Goal: Task Accomplishment & Management: Manage account settings

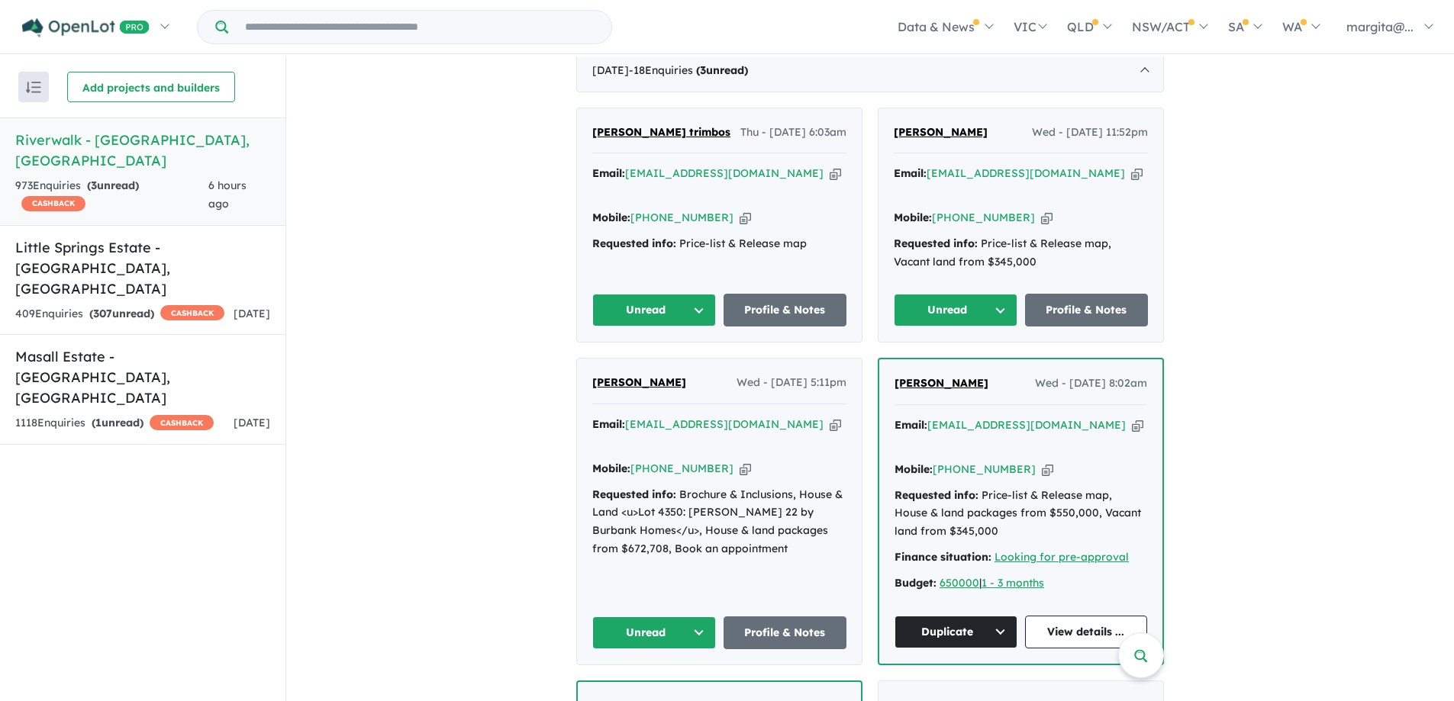
scroll to position [687, 0]
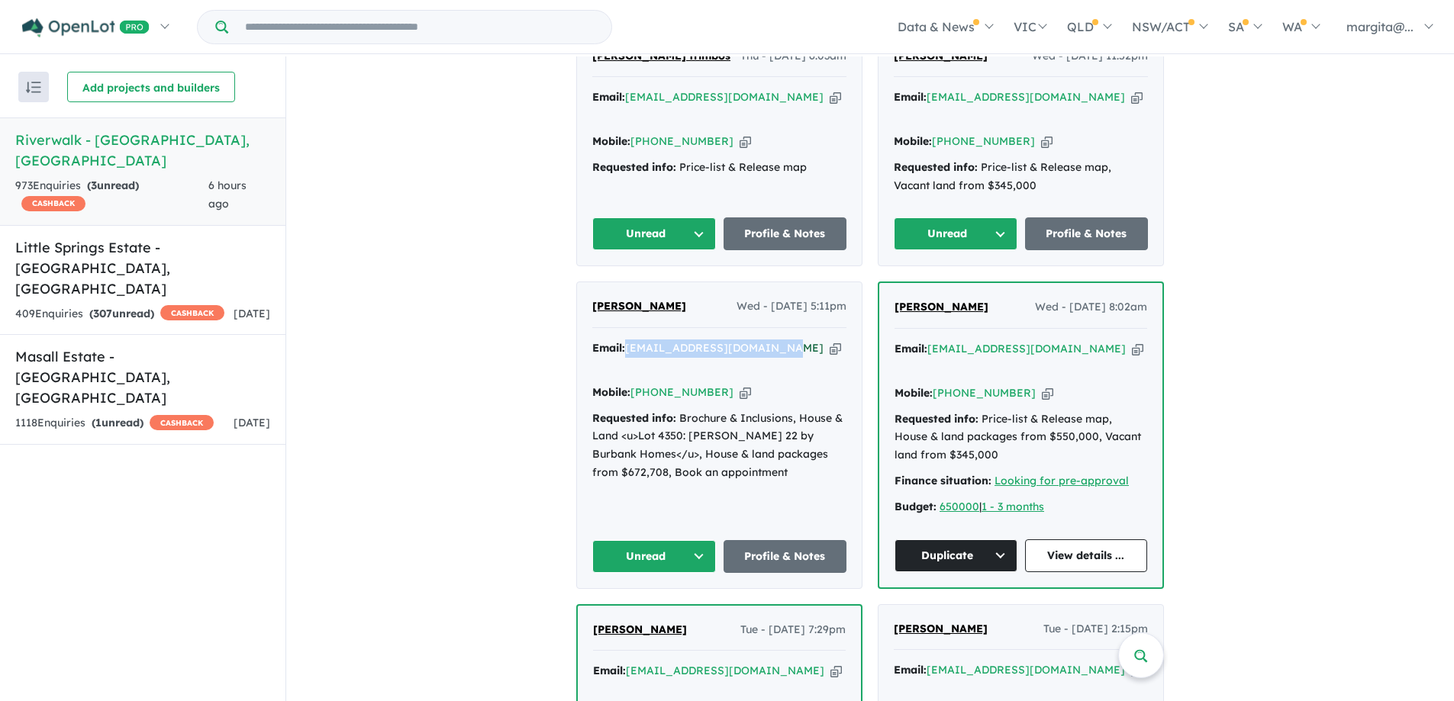
drag, startPoint x: 785, startPoint y: 344, endPoint x: 628, endPoint y: 345, distance: 157.2
click at [628, 345] on div "Email: babita_kapoor85@yahoo.com Copied!" at bounding box center [719, 358] width 254 height 37
copy a%20Riverwalk%20-%20Werribee"] "babita_kapoor85@yahoo.com"
click at [661, 486] on div "Babita Kapoor Wed - 17/09/2025, 5:11pm Email: babita_kapoor85@yahoo.com Copied!…" at bounding box center [719, 434] width 285 height 305
click at [693, 540] on button "Unread" at bounding box center [654, 556] width 124 height 33
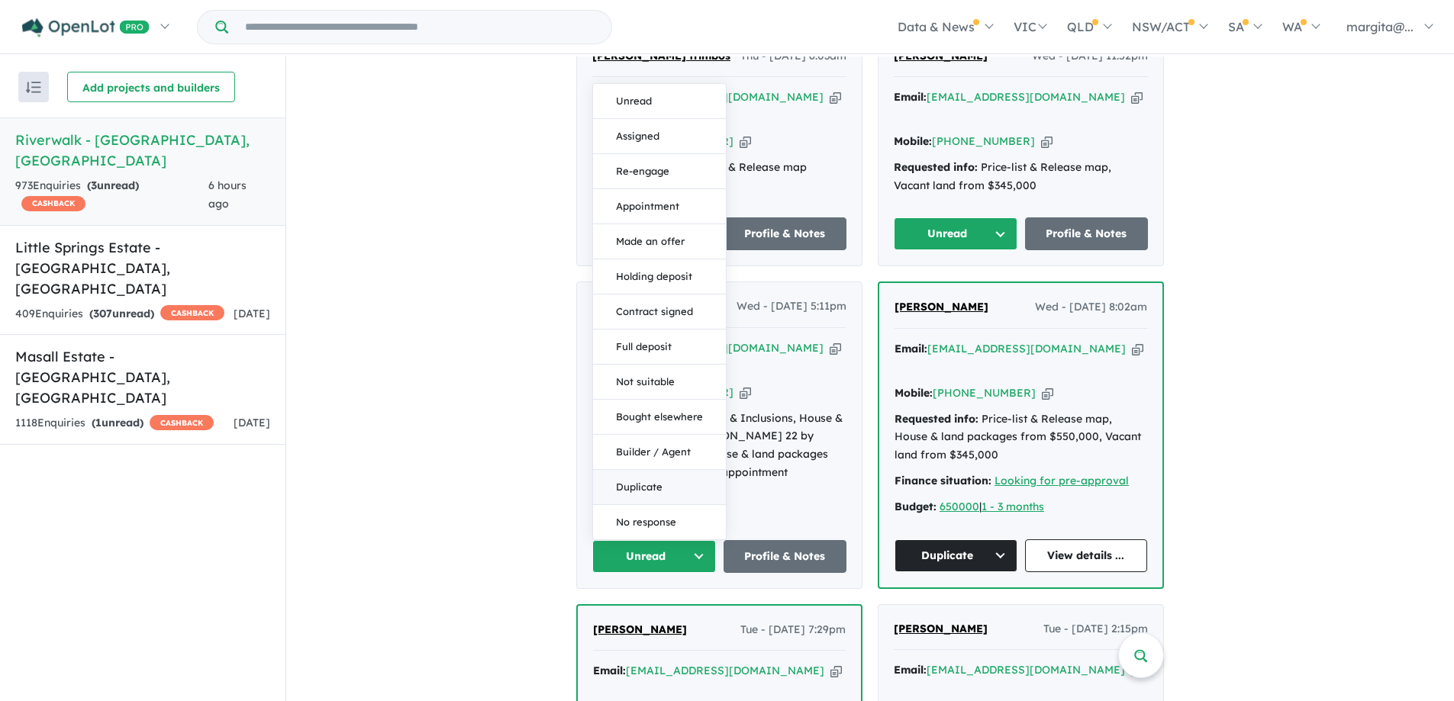
click at [664, 470] on button "Duplicate" at bounding box center [659, 487] width 133 height 35
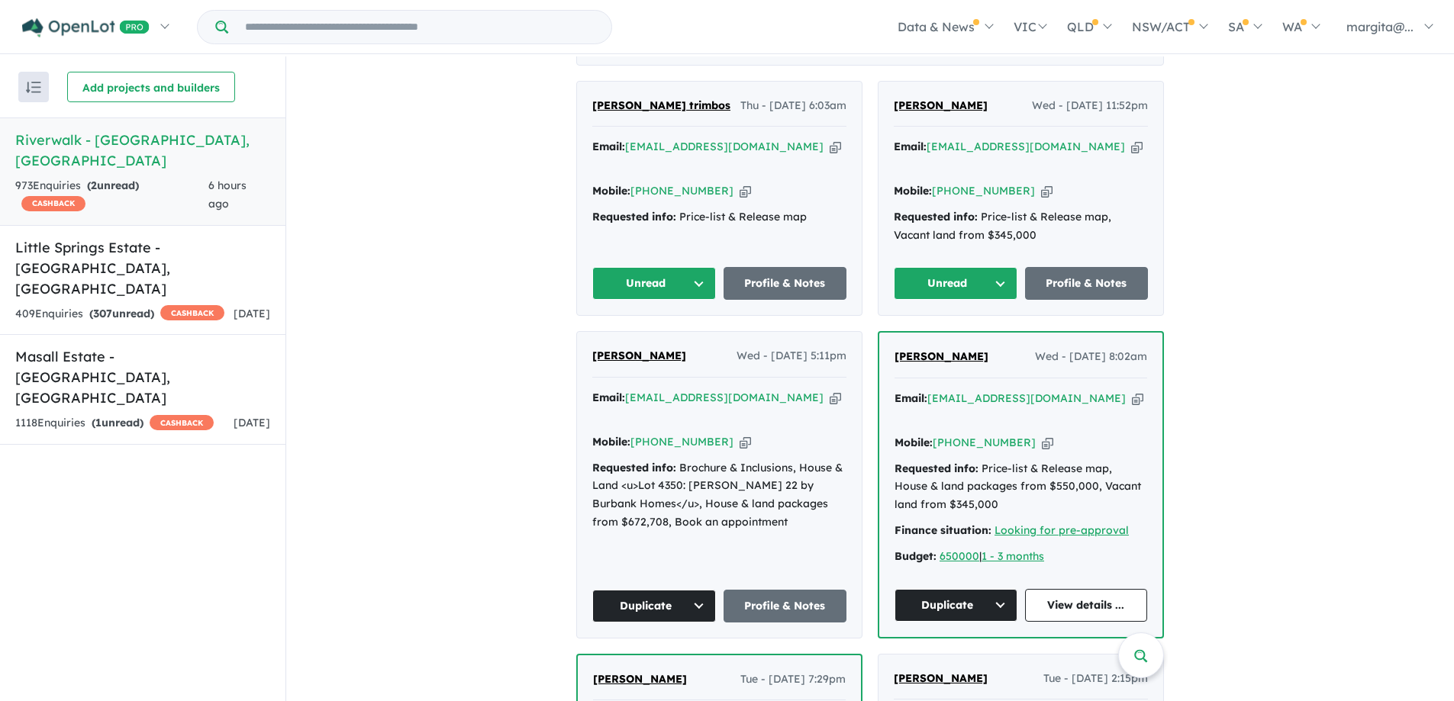
scroll to position [611, 0]
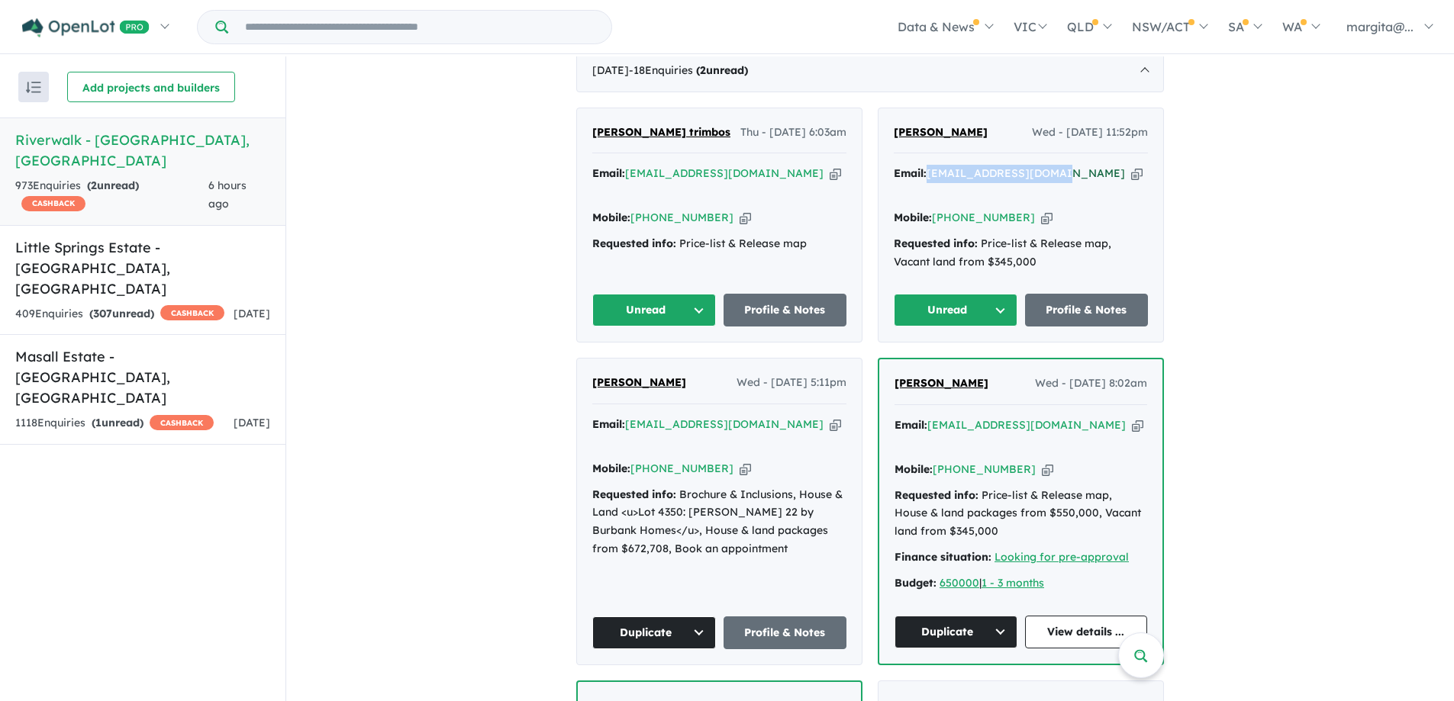
drag, startPoint x: 1050, startPoint y: 190, endPoint x: 930, endPoint y: 191, distance: 119.8
click at [930, 191] on div "Email: gurjeetsahi@gmail.com Copied!" at bounding box center [1021, 183] width 254 height 37
copy a%20Riverwalk%20-%20Werribee"] "gurjeetsahi@gmail.com"
click at [1002, 297] on button "Unread" at bounding box center [956, 310] width 124 height 33
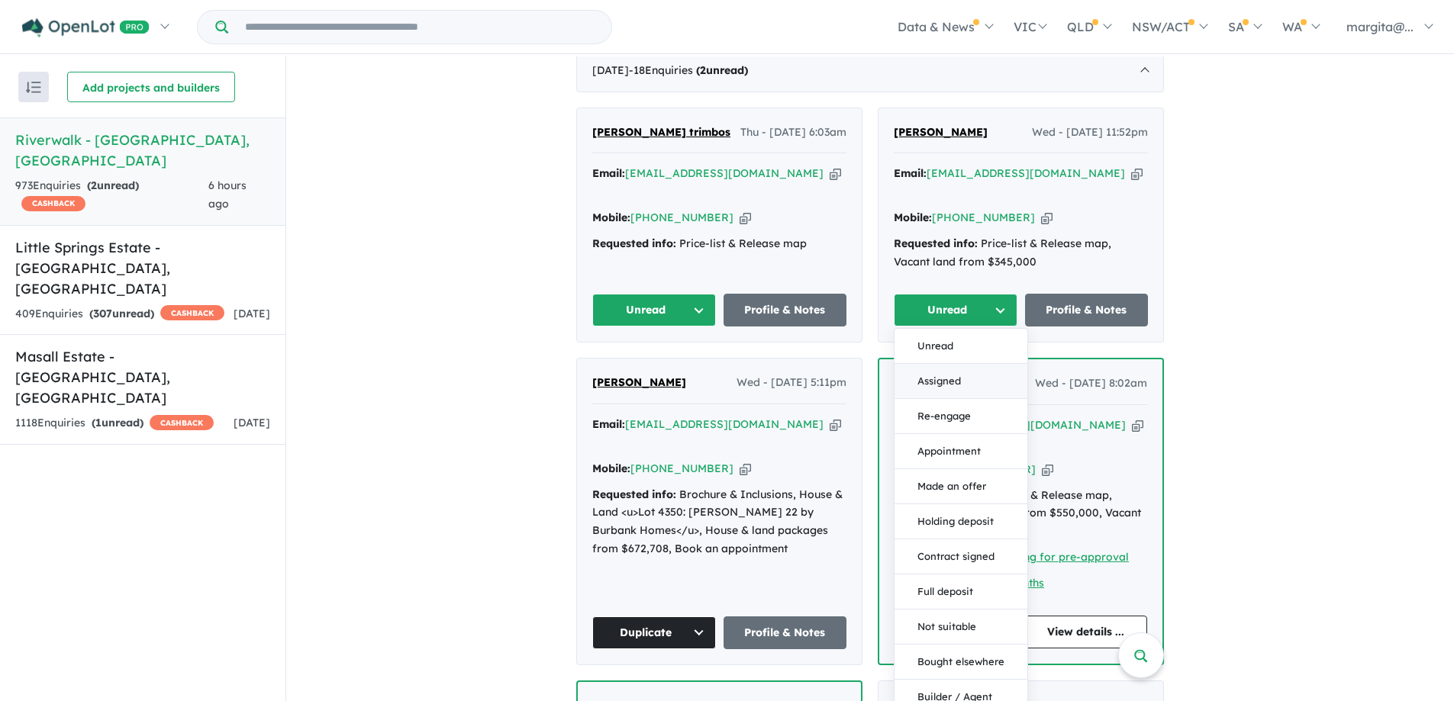
click at [953, 379] on button "Assigned" at bounding box center [961, 381] width 133 height 35
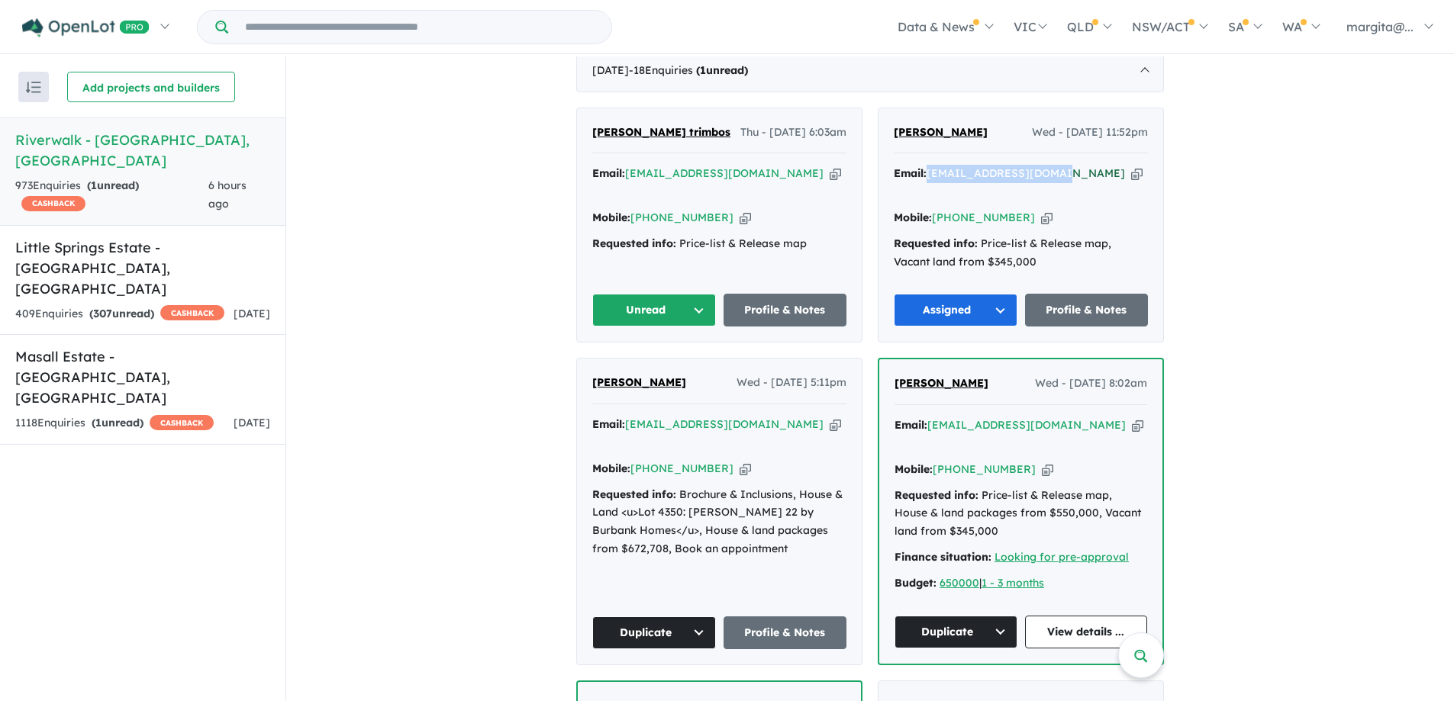
drag, startPoint x: 1053, startPoint y: 190, endPoint x: 929, endPoint y: 191, distance: 124.4
click at [929, 191] on div "Email: gurjeetsahi@gmail.com Copied!" at bounding box center [1021, 183] width 254 height 37
copy a%20Riverwalk%20-%20Werribee"] "gurjeetsahi@gmail.com"
drag, startPoint x: 1014, startPoint y: 213, endPoint x: 953, endPoint y: 211, distance: 61.8
click at [953, 211] on div "Mobile: +61 478 517 910 Copied!" at bounding box center [1021, 218] width 254 height 18
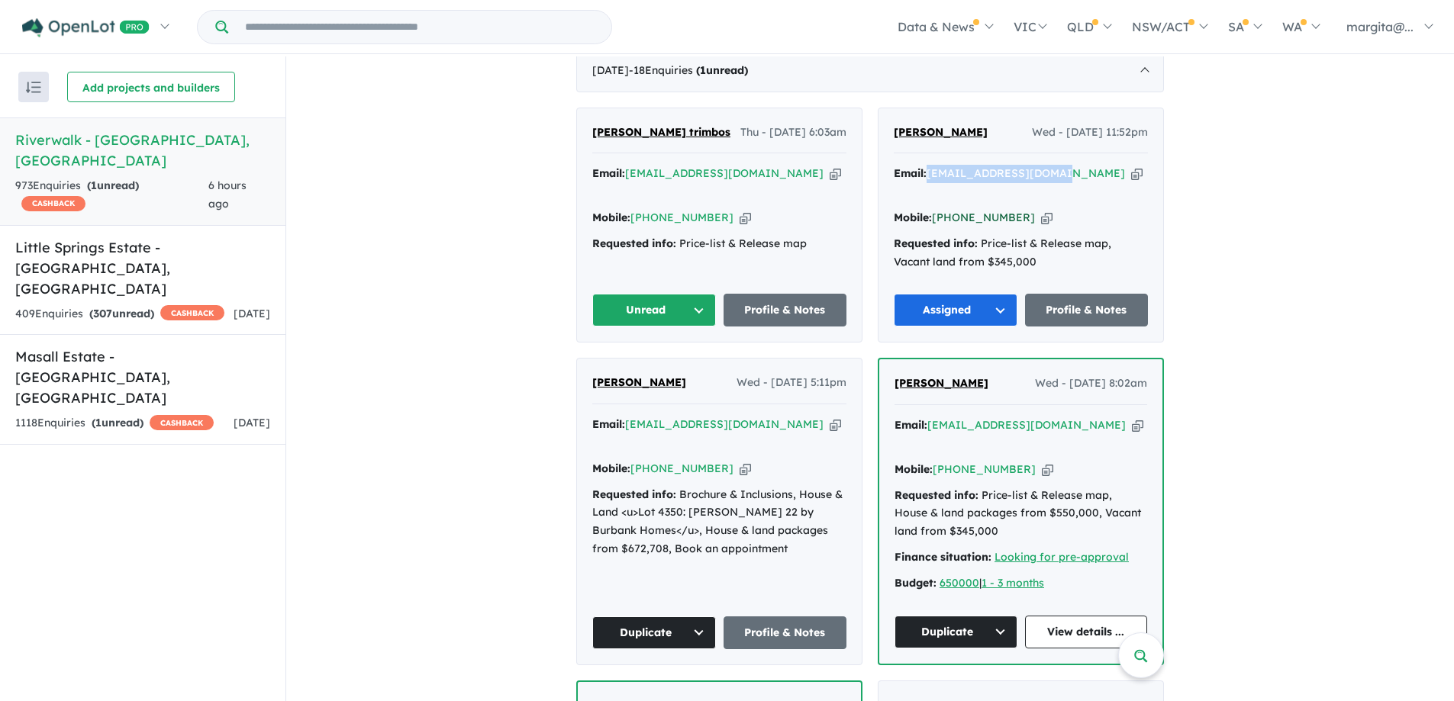
copy link "478 517 910"
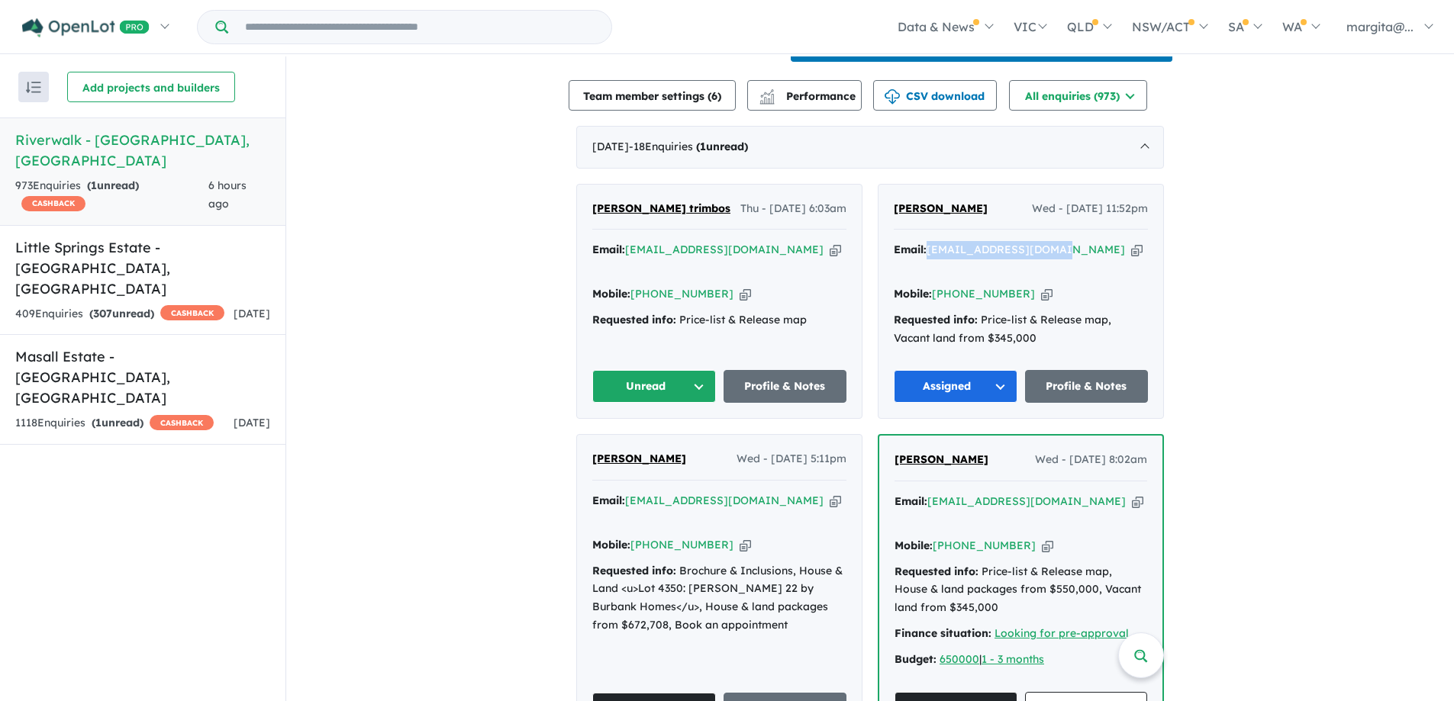
scroll to position [458, 0]
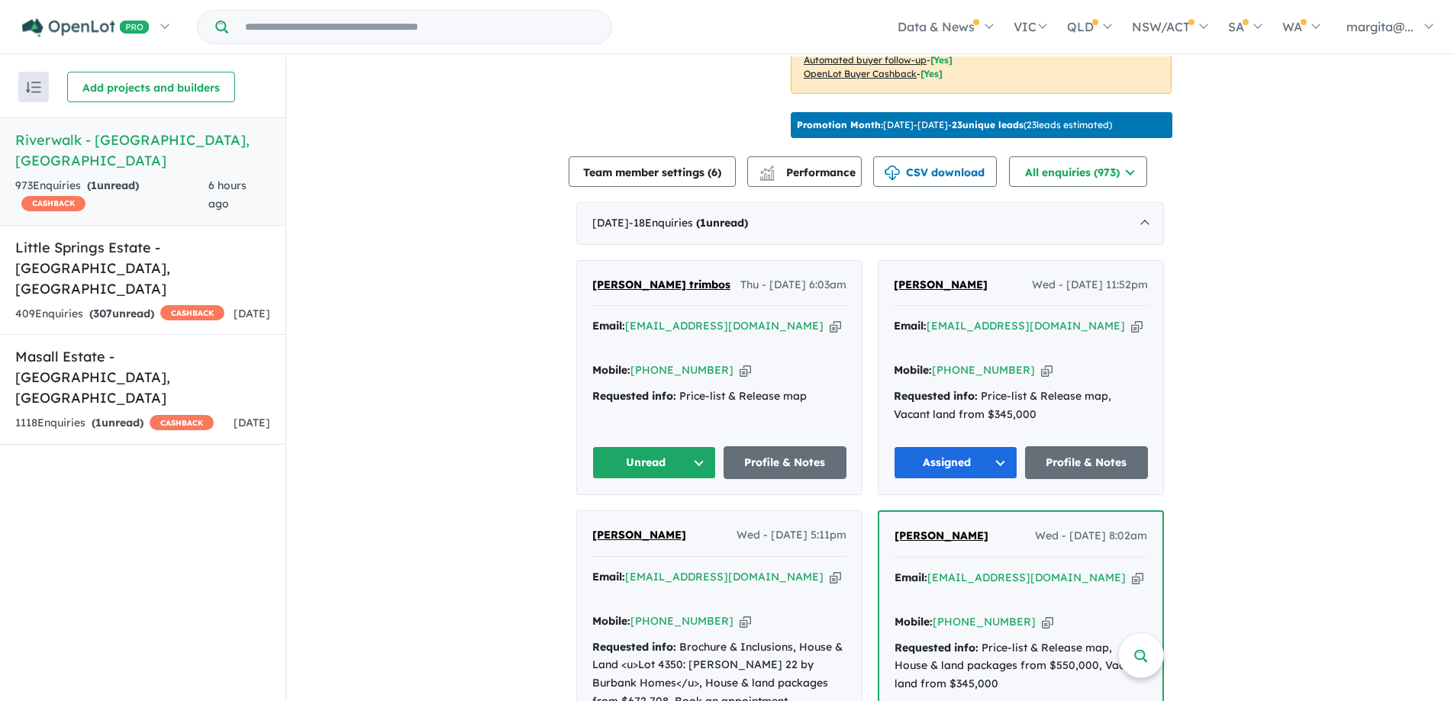
drag, startPoint x: 788, startPoint y: 343, endPoint x: 625, endPoint y: 343, distance: 162.6
click at [625, 343] on div "Email: lambrostrimbos@bigpond.com Copied!" at bounding box center [719, 336] width 254 height 37
copy a%20Riverwalk%20-%20Werribee"] "lambrostrimbos@bigpond.com"
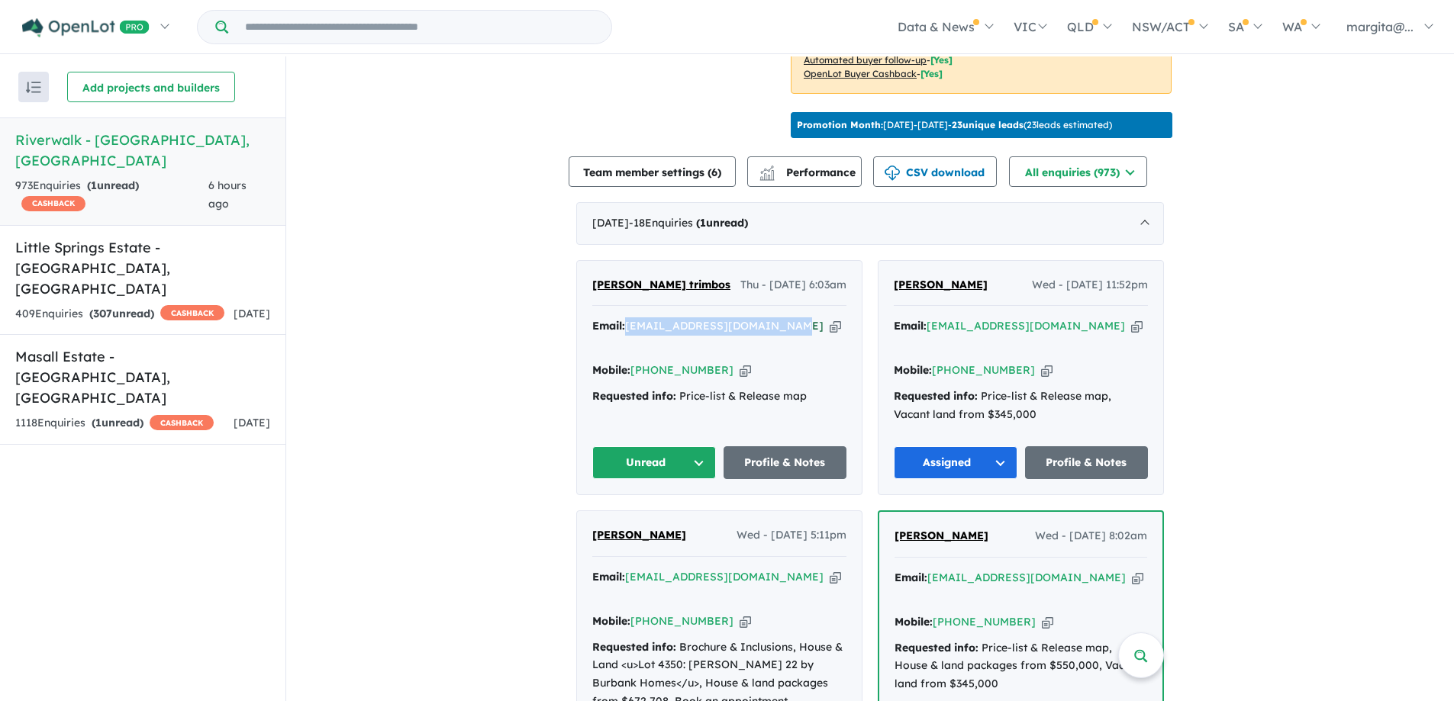
copy a%20Riverwalk%20-%20Werribee"] "lambrostrimbos@bigpond.com"
drag, startPoint x: 714, startPoint y: 369, endPoint x: 653, endPoint y: 365, distance: 62.0
click at [653, 365] on div "Mobile: +61 438 666 061 Copied!" at bounding box center [719, 371] width 254 height 18
copy link "438 666 061"
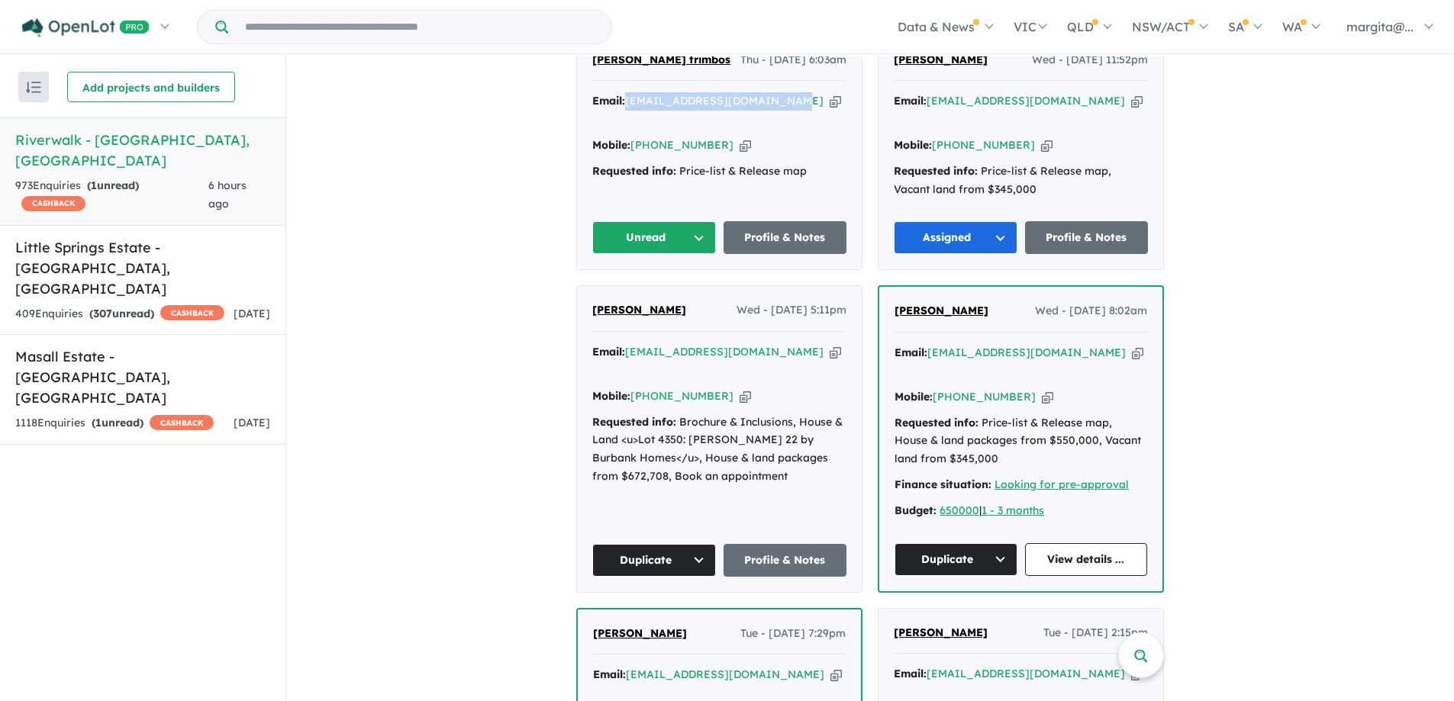
scroll to position [687, 0]
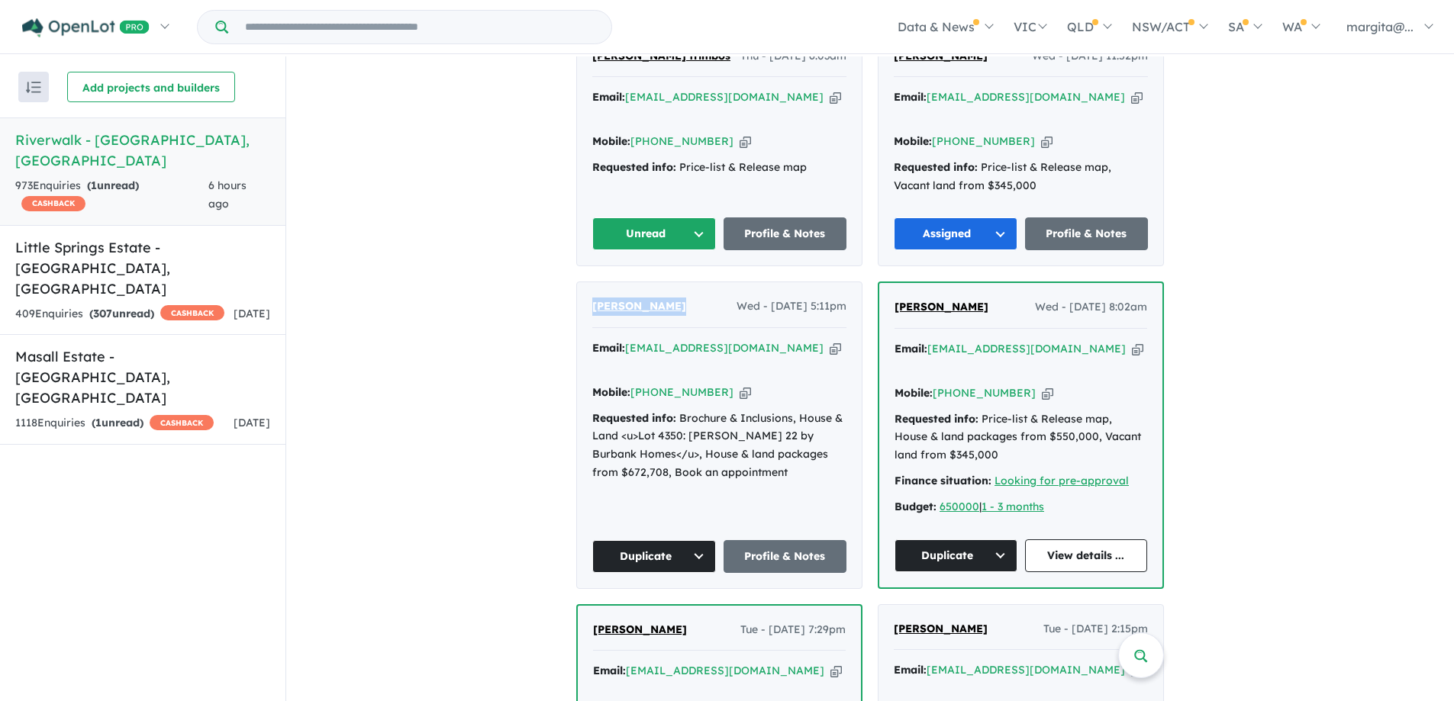
drag, startPoint x: 679, startPoint y: 304, endPoint x: 591, endPoint y: 302, distance: 88.6
click at [592, 302] on div "Babita Kapoor Wed - 17/09/2025, 5:11pm" at bounding box center [719, 313] width 254 height 31
copy span "Babita Kapoor"
drag, startPoint x: 785, startPoint y: 348, endPoint x: 626, endPoint y: 344, distance: 159.6
click at [626, 344] on div "Email: babita_kapoor85@yahoo.com Copied!" at bounding box center [719, 358] width 254 height 37
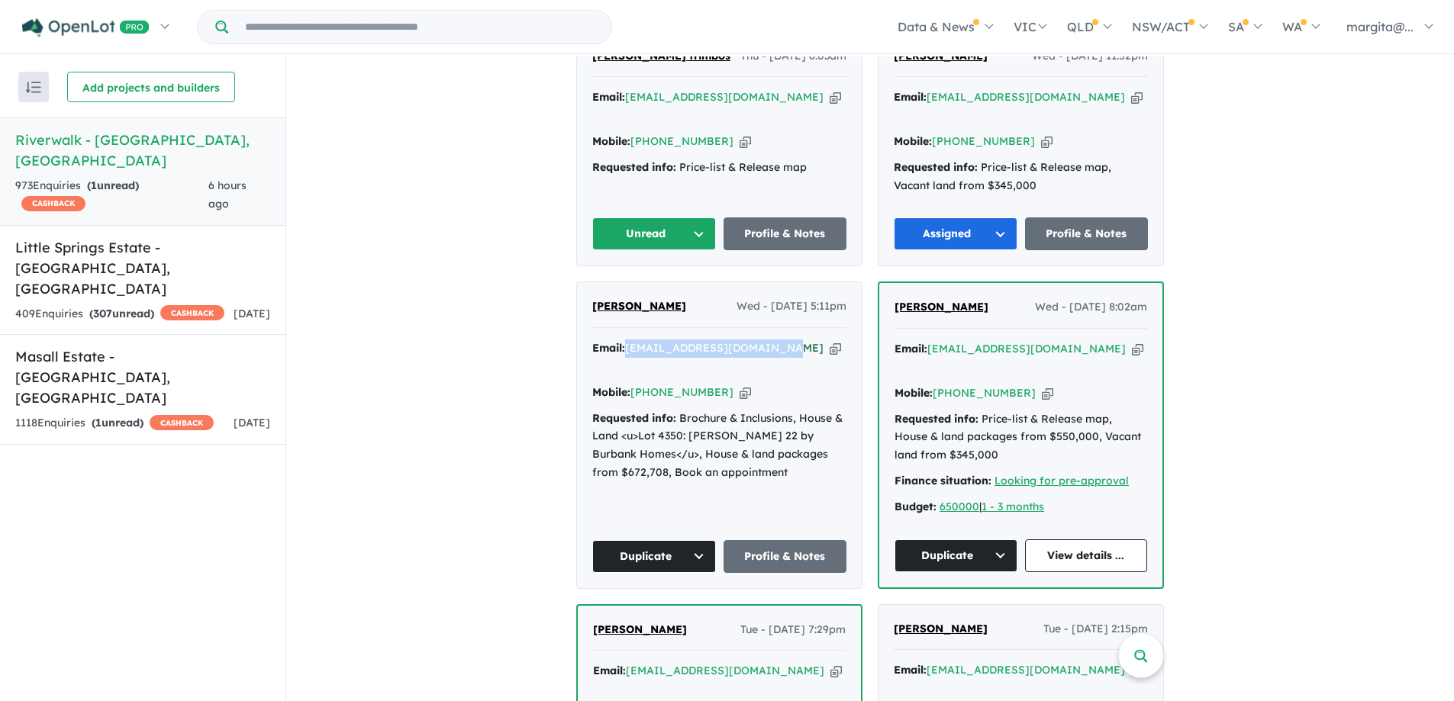
copy a%20Riverwalk%20-%20Werribee"] "babita_kapoor85@yahoo.com"
drag, startPoint x: 717, startPoint y: 374, endPoint x: 652, endPoint y: 369, distance: 65.8
click at [652, 384] on div "Mobile: +61 406 004 464 Copied!" at bounding box center [719, 393] width 254 height 18
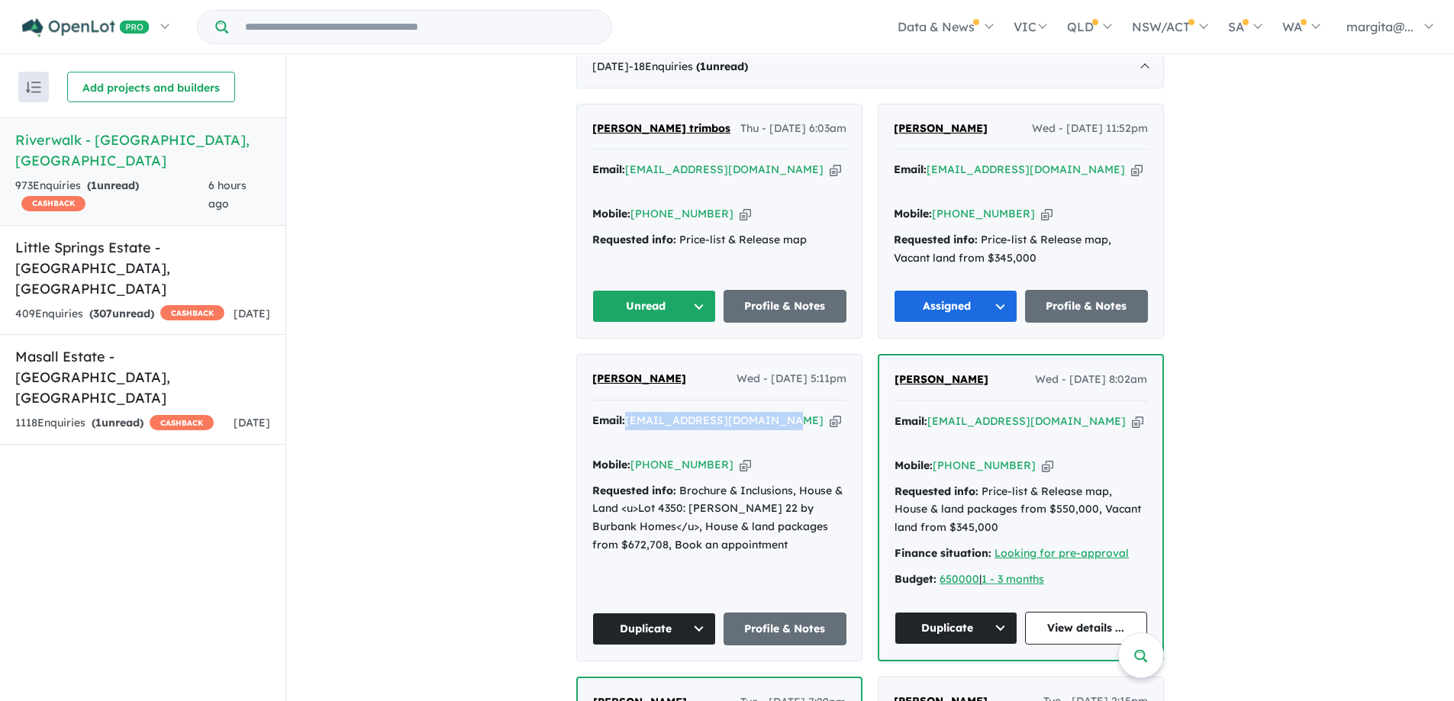
scroll to position [611, 0]
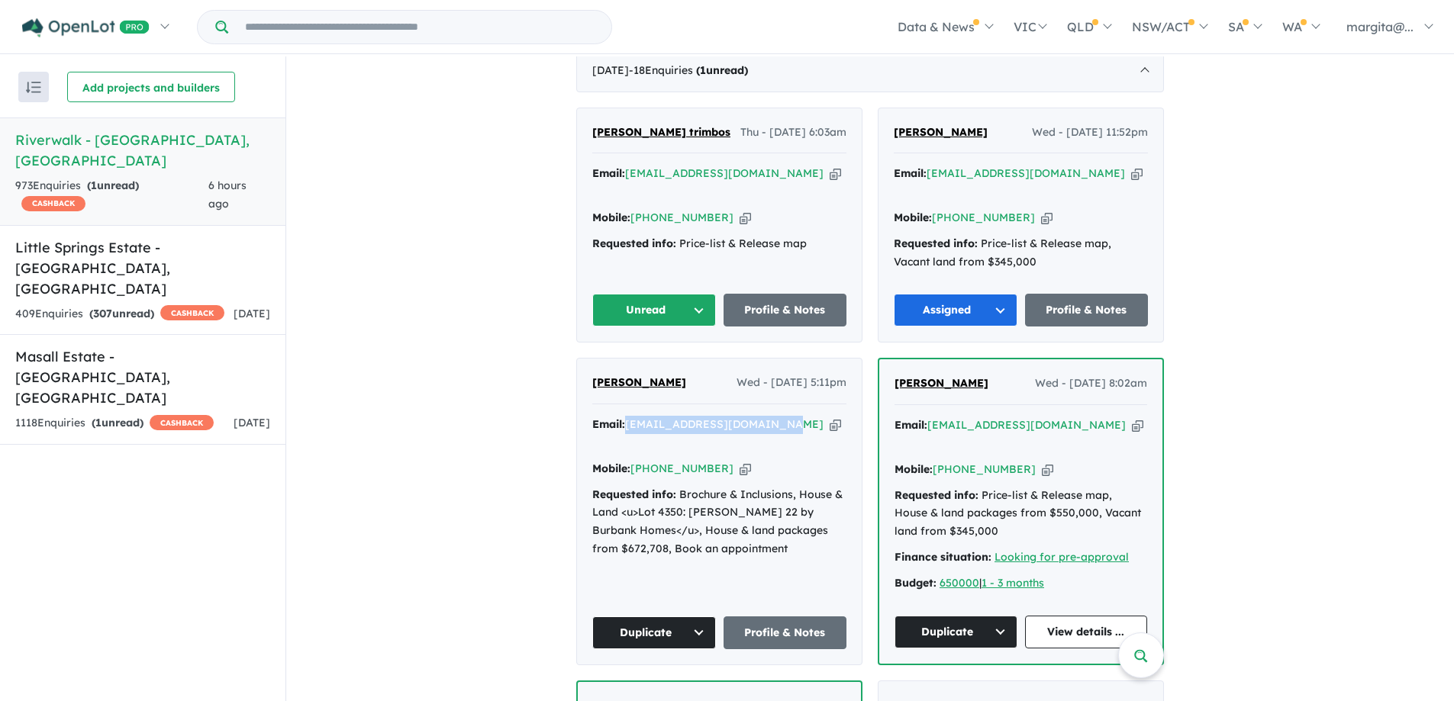
click at [696, 311] on button "Unread" at bounding box center [654, 310] width 124 height 33
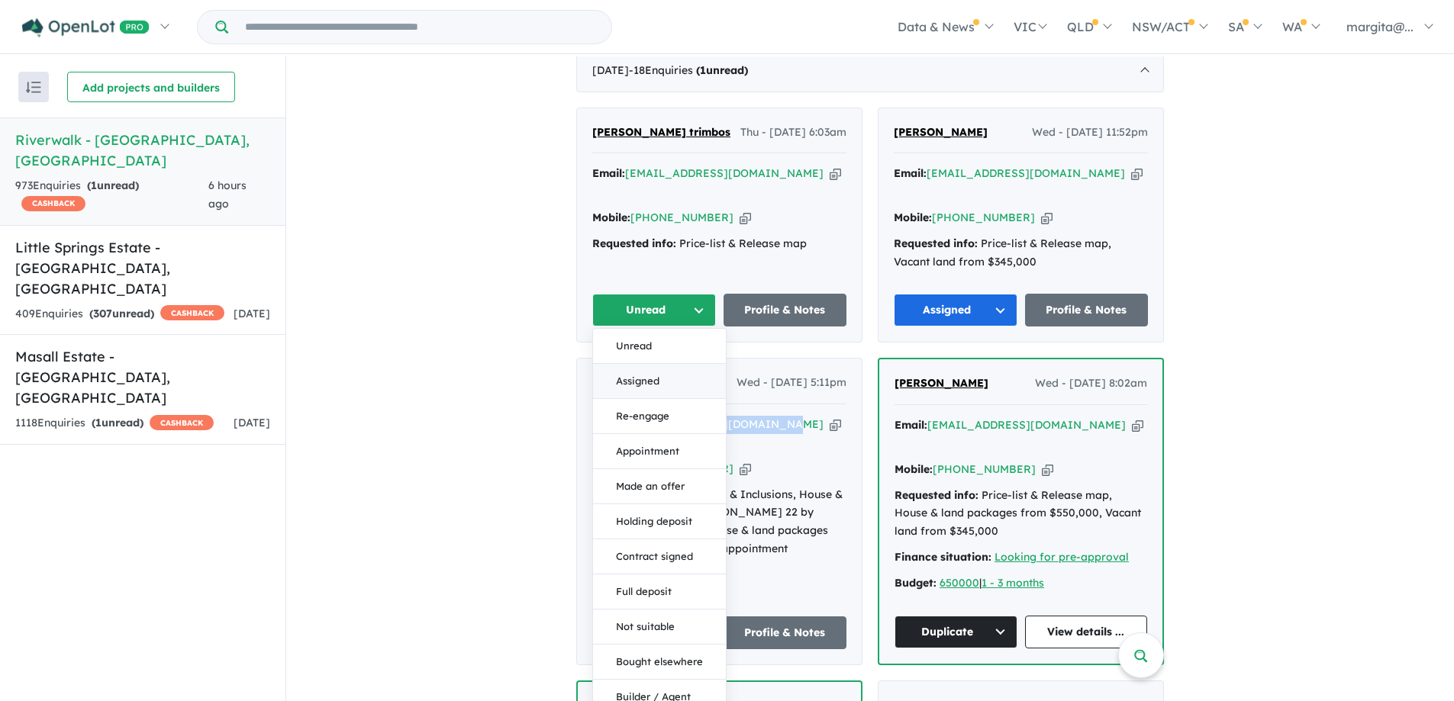
click at [640, 375] on button "Assigned" at bounding box center [659, 381] width 133 height 35
